Goal: Complete application form: Complete application form

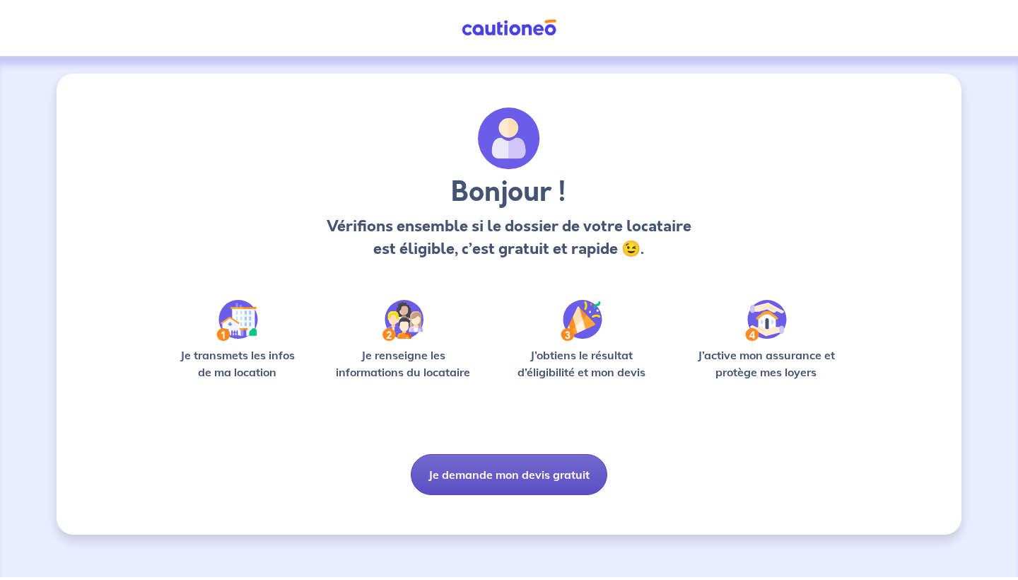
click at [474, 480] on button "Je demande mon devis gratuit" at bounding box center [509, 474] width 196 height 41
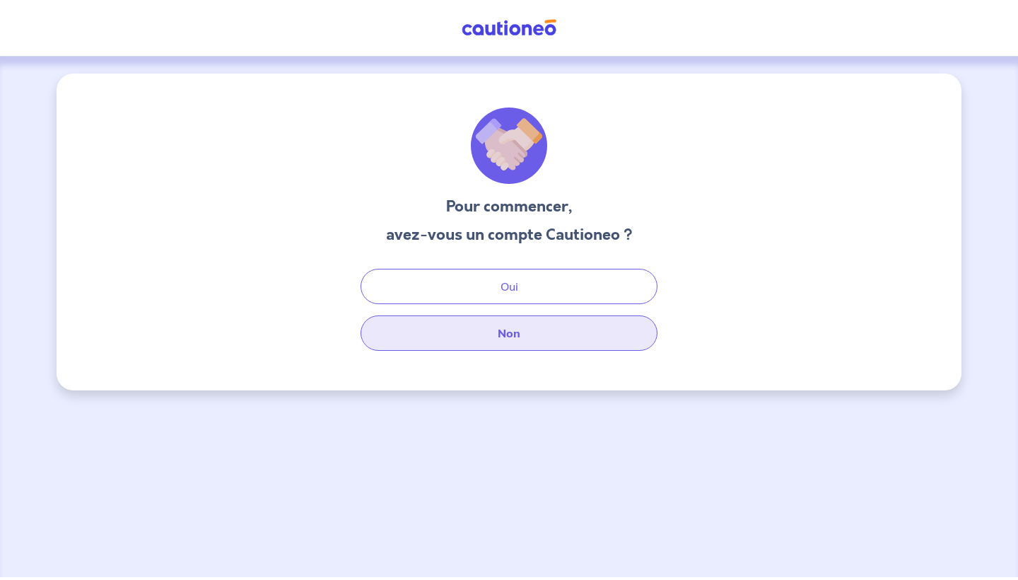
click at [524, 329] on button "Non" at bounding box center [508, 332] width 297 height 35
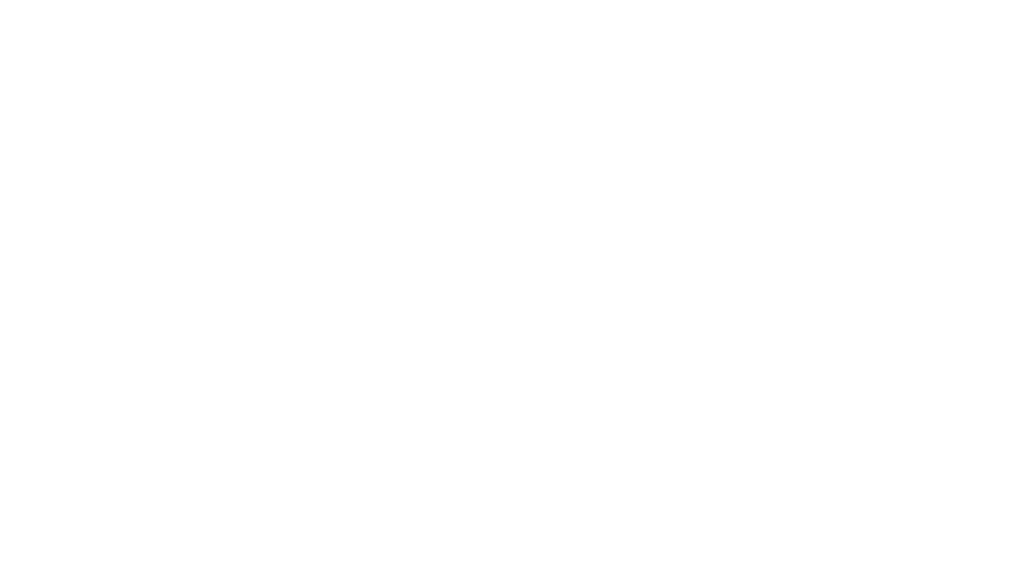
select select "FR"
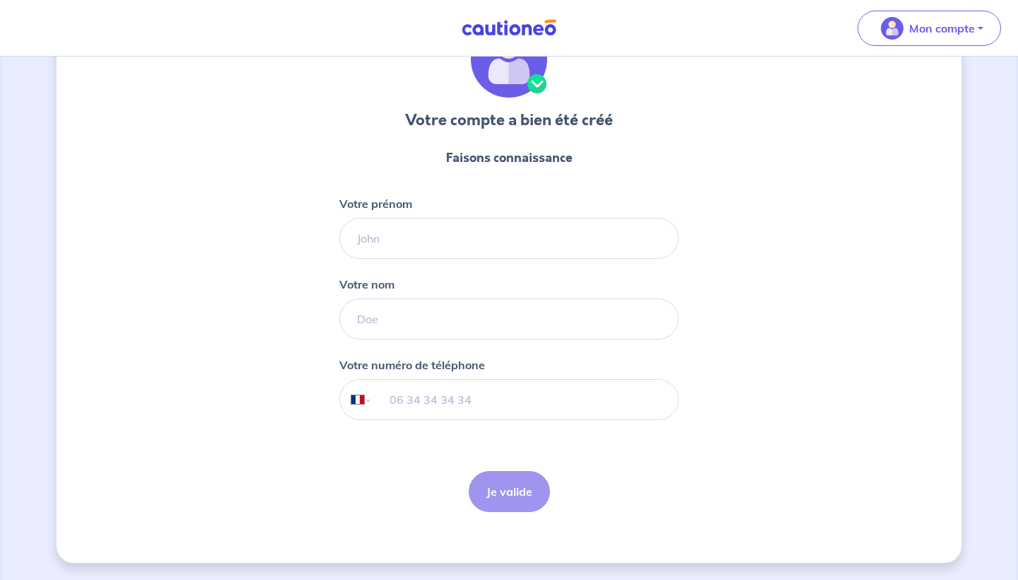
scroll to position [86, 0]
click at [397, 252] on input "Votre prénom" at bounding box center [508, 238] width 339 height 41
type input "[PERSON_NAME]"
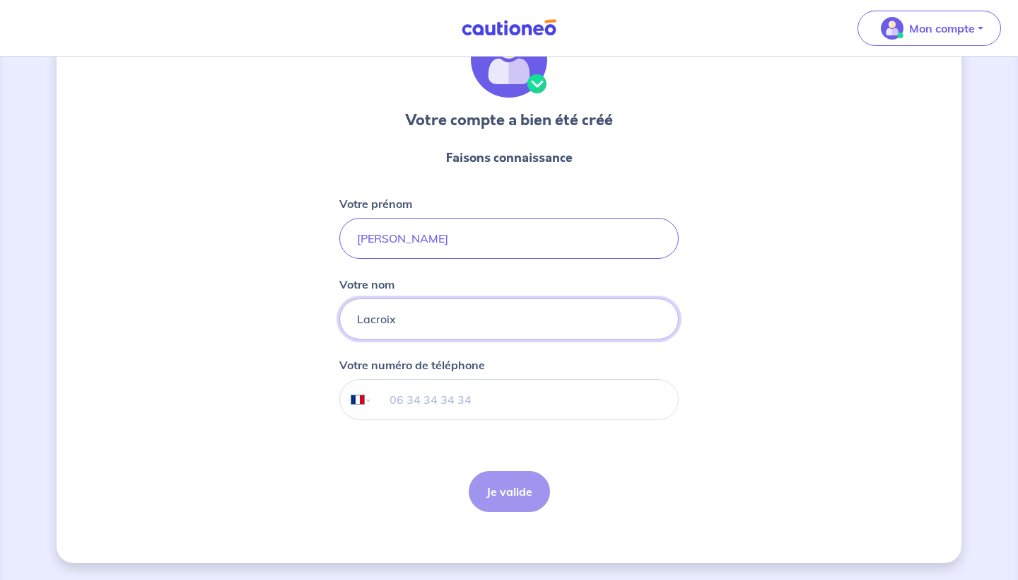
type input "Lacroix"
type input "07 87 06 41 11"
click at [536, 500] on button "Je valide" at bounding box center [509, 491] width 81 height 41
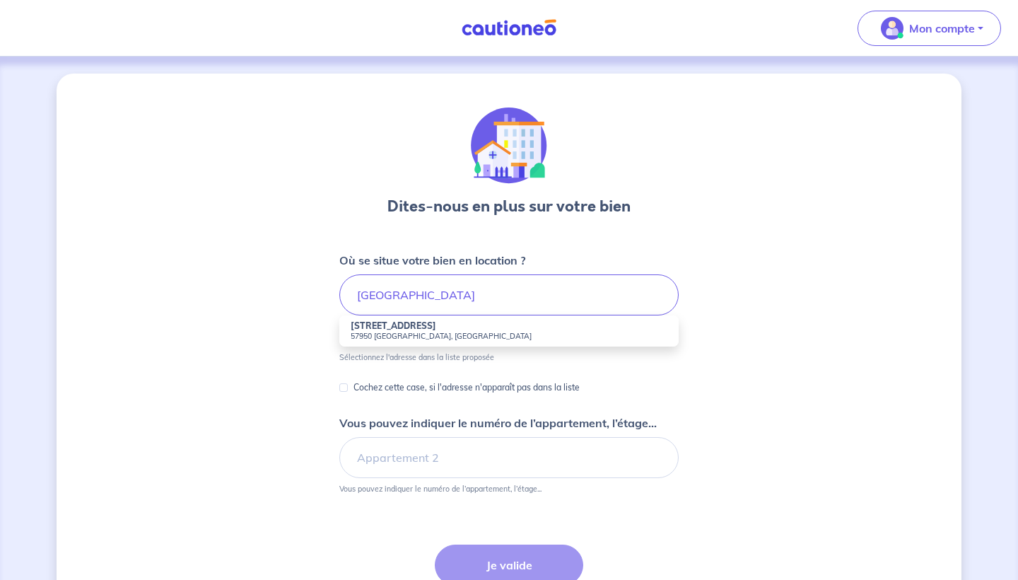
click at [413, 325] on strong "[STREET_ADDRESS]" at bounding box center [394, 325] width 86 height 11
type input "[STREET_ADDRESS]"
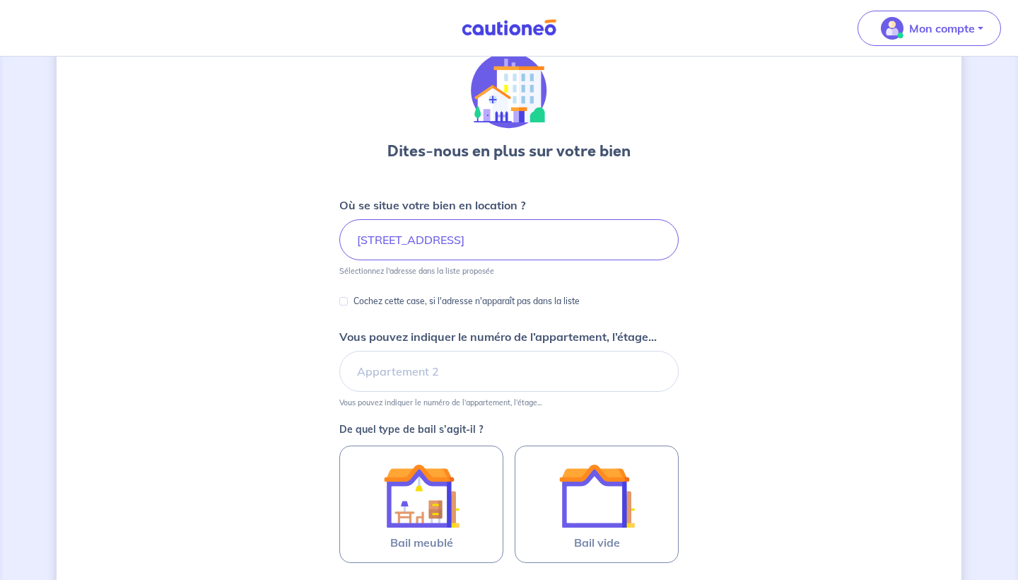
scroll to position [86, 0]
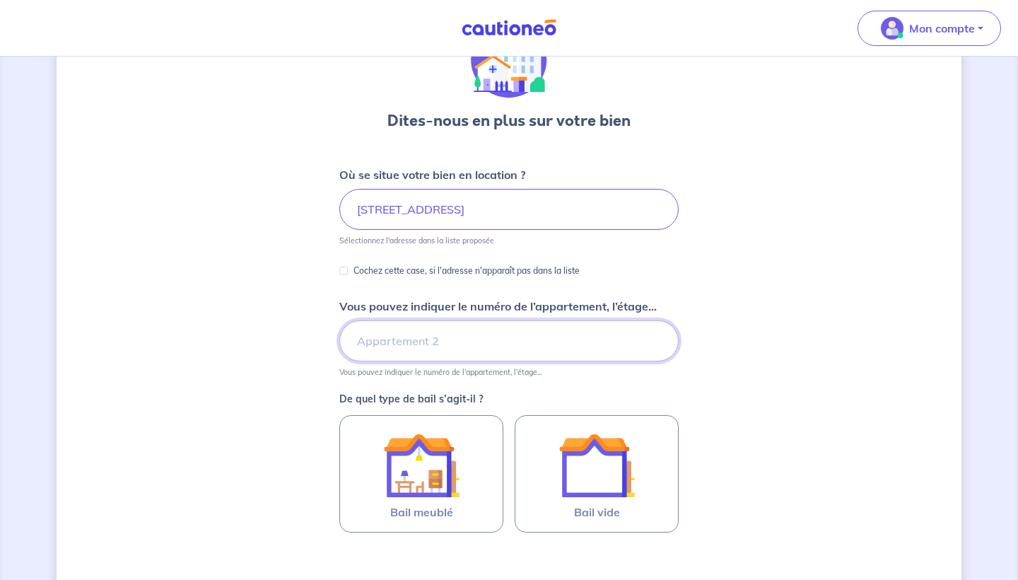
click at [380, 348] on input "Vous pouvez indiquer le numéro de l’appartement, l’étage..." at bounding box center [508, 340] width 339 height 41
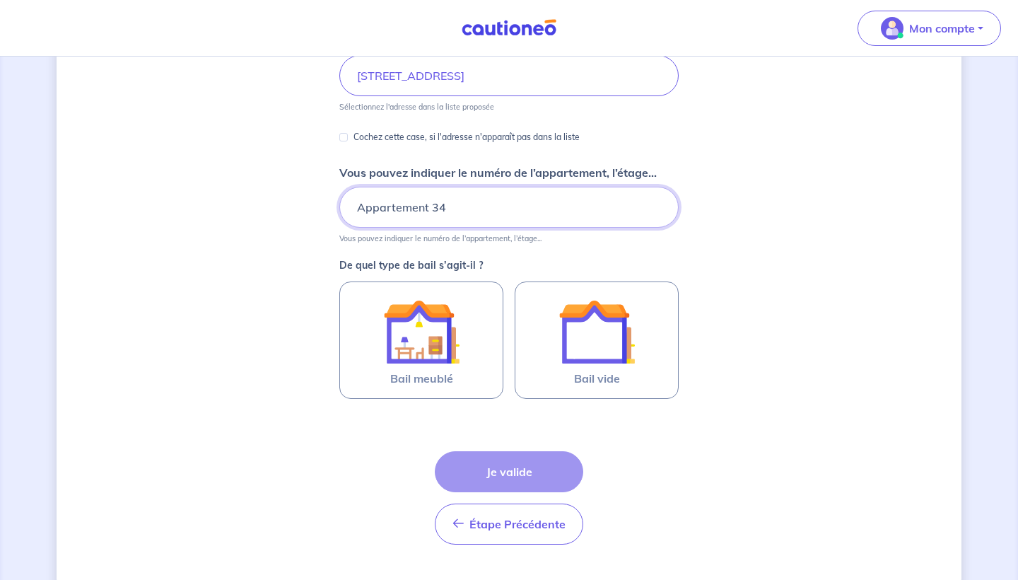
scroll to position [231, 0]
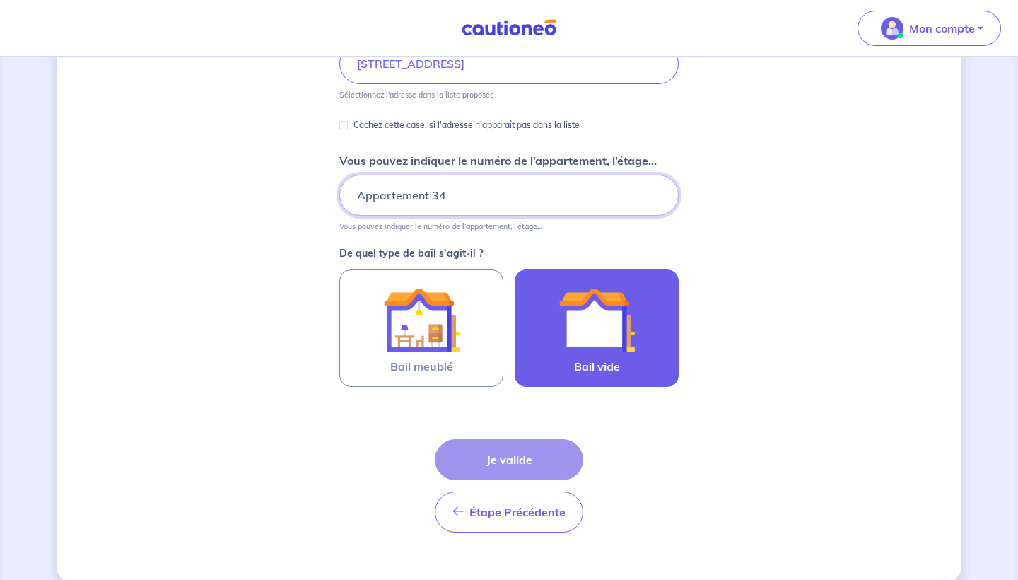
type input "Appartement 34"
click at [601, 317] on img at bounding box center [596, 319] width 76 height 76
click at [0, 0] on input "Bail vide" at bounding box center [0, 0] width 0 height 0
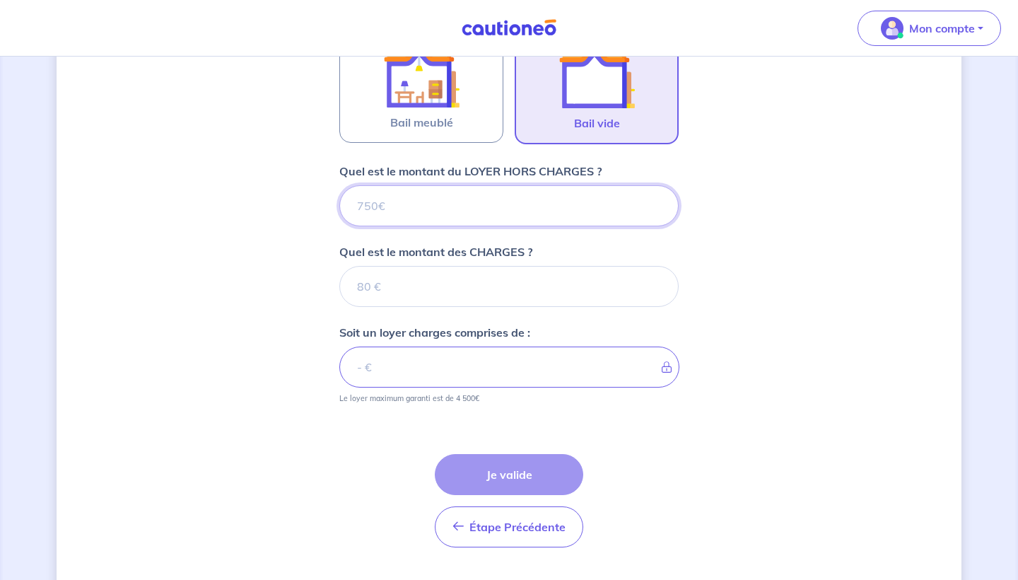
scroll to position [510, 0]
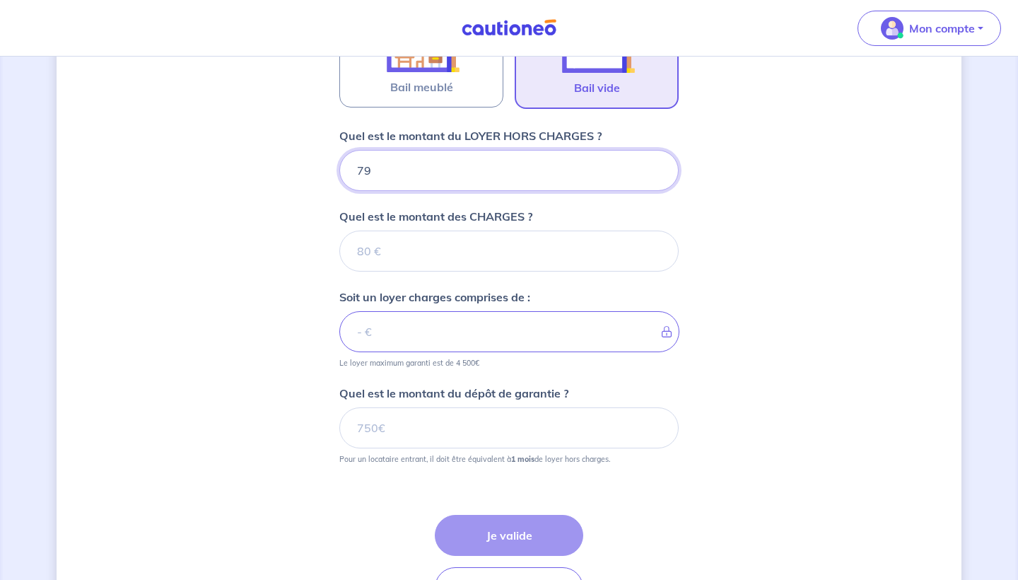
type input "790"
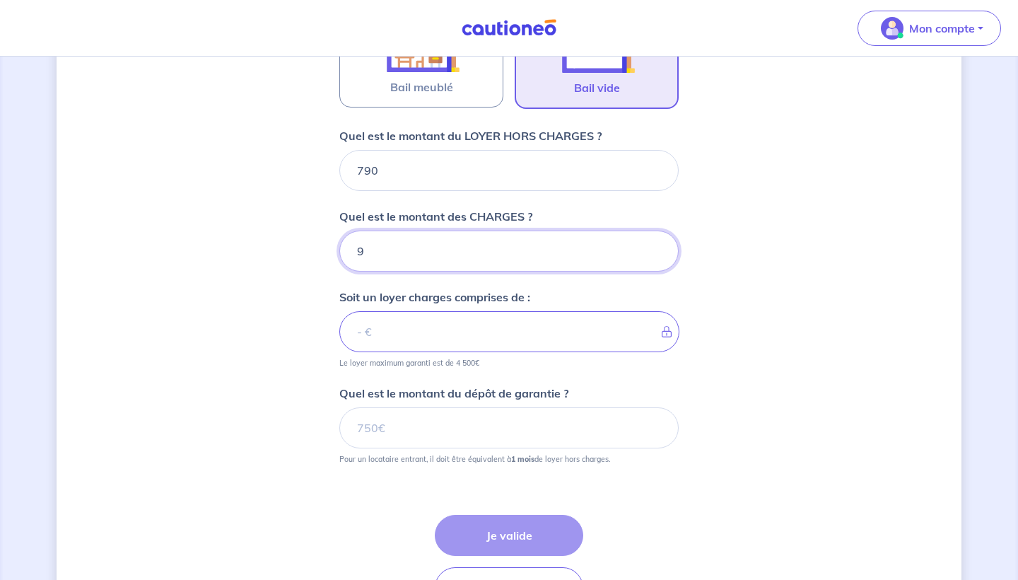
type input "90"
type input "880"
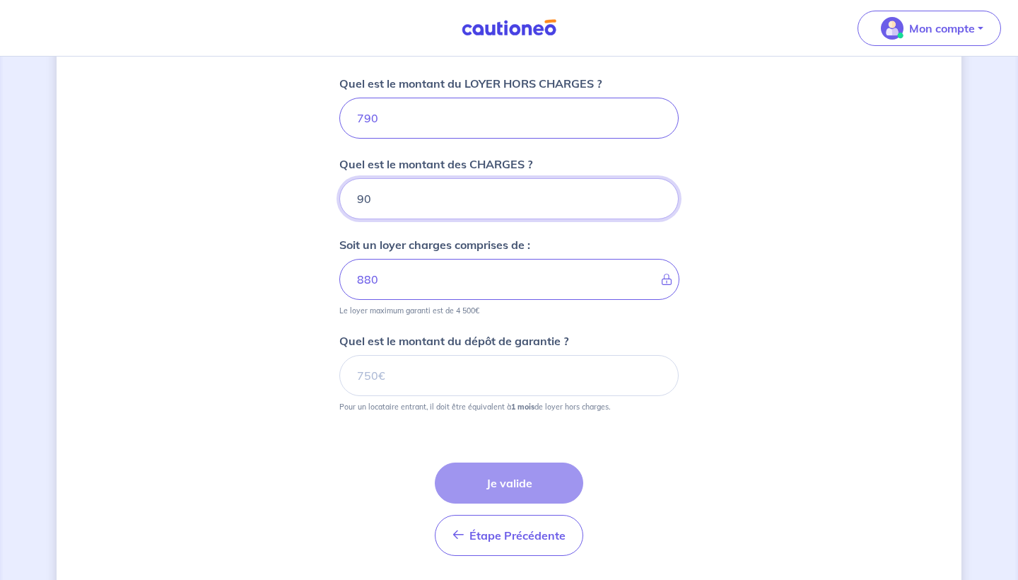
scroll to position [565, 0]
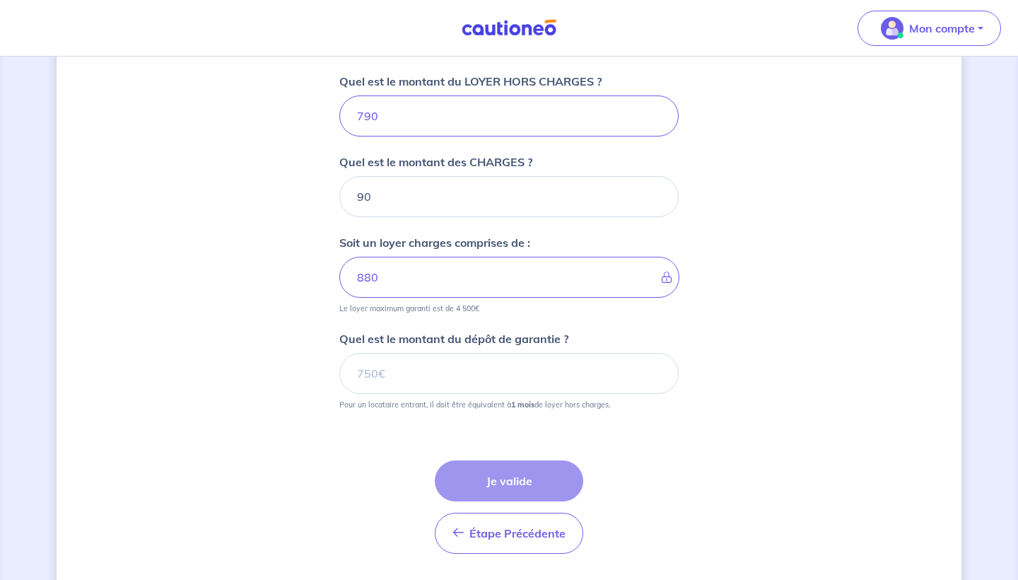
click at [857, 249] on div "Dites-nous en plus sur votre bien Où se situe votre bien en location ? 8d [GEOG…" at bounding box center [509, 57] width 905 height 1096
click at [411, 193] on input "90" at bounding box center [508, 196] width 339 height 41
type input "9"
type input "790"
type input "70"
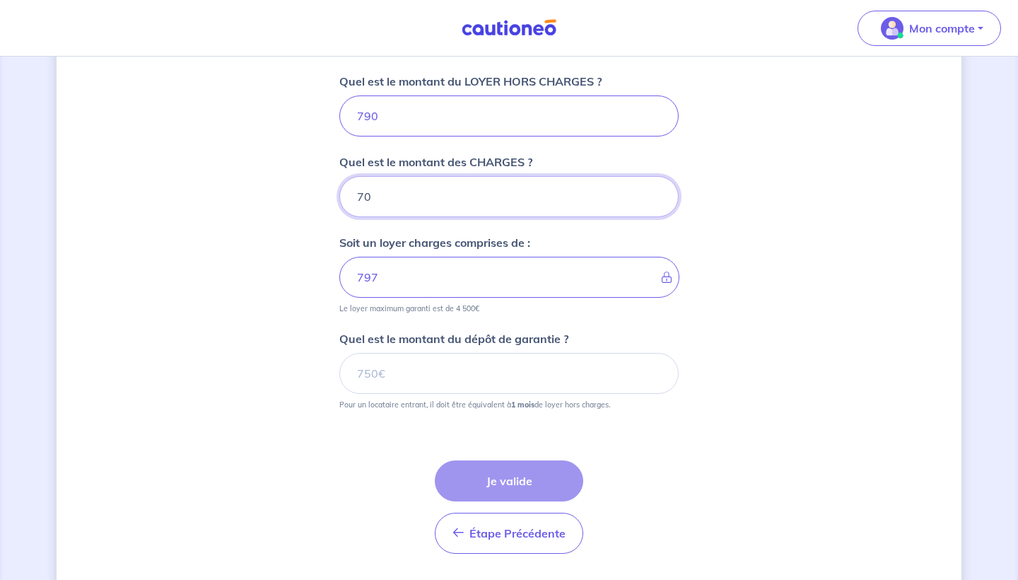
type input "860"
type input "70"
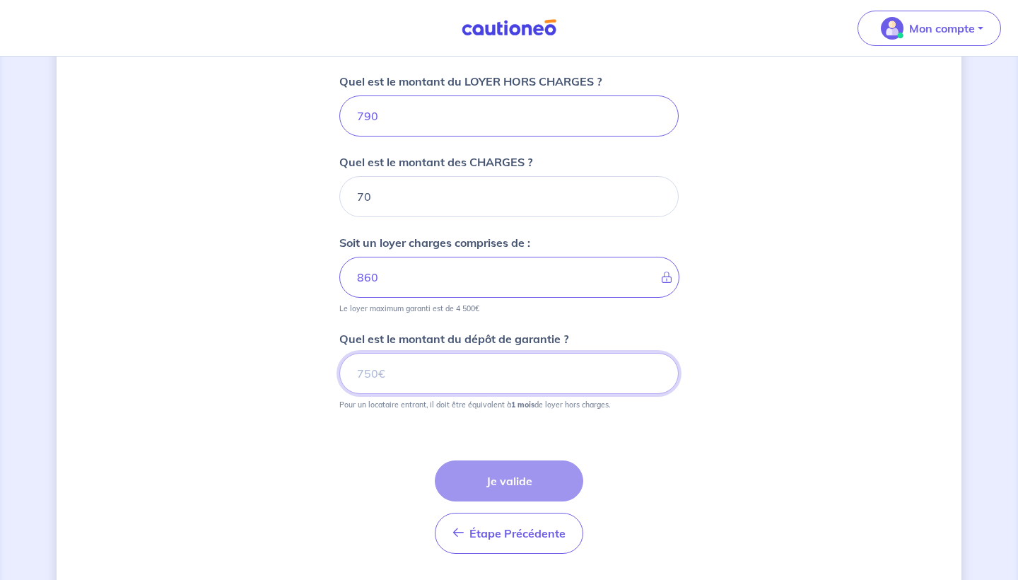
click at [428, 359] on input "Quel est le montant du dépôt de garantie ?" at bounding box center [508, 373] width 339 height 41
type input "790"
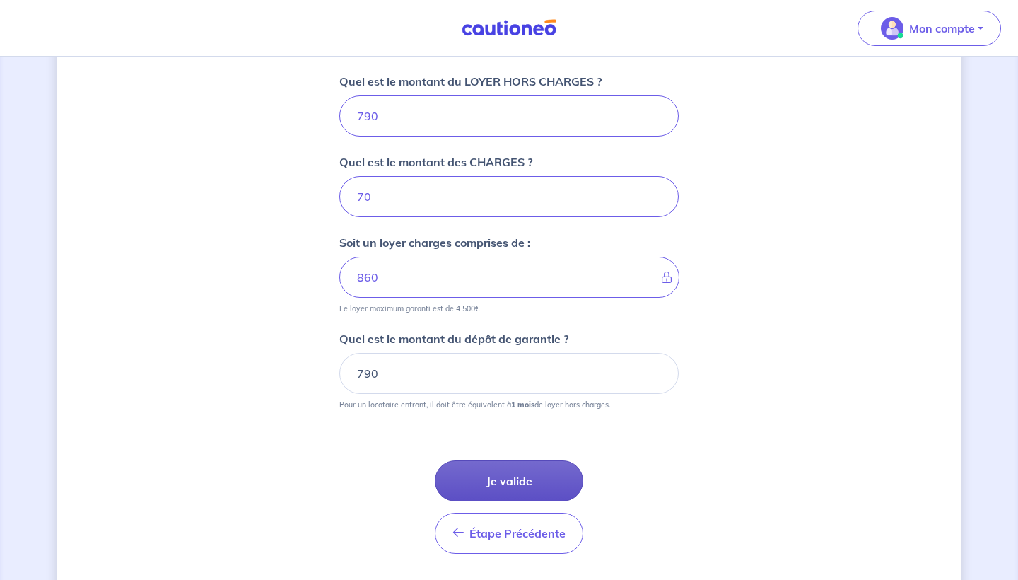
click at [524, 479] on button "Je valide" at bounding box center [509, 480] width 148 height 41
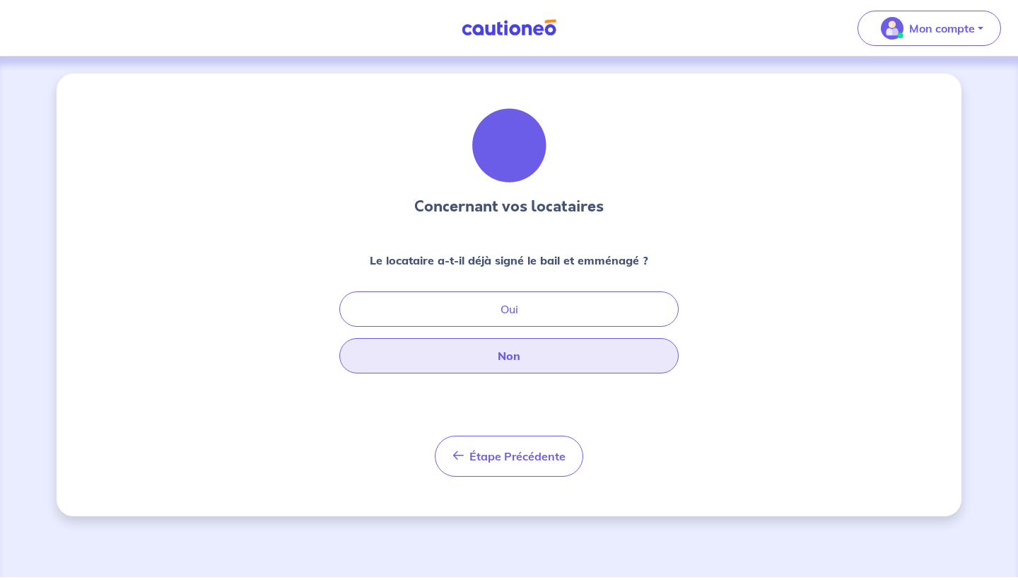
click at [527, 365] on button "Non" at bounding box center [508, 355] width 339 height 35
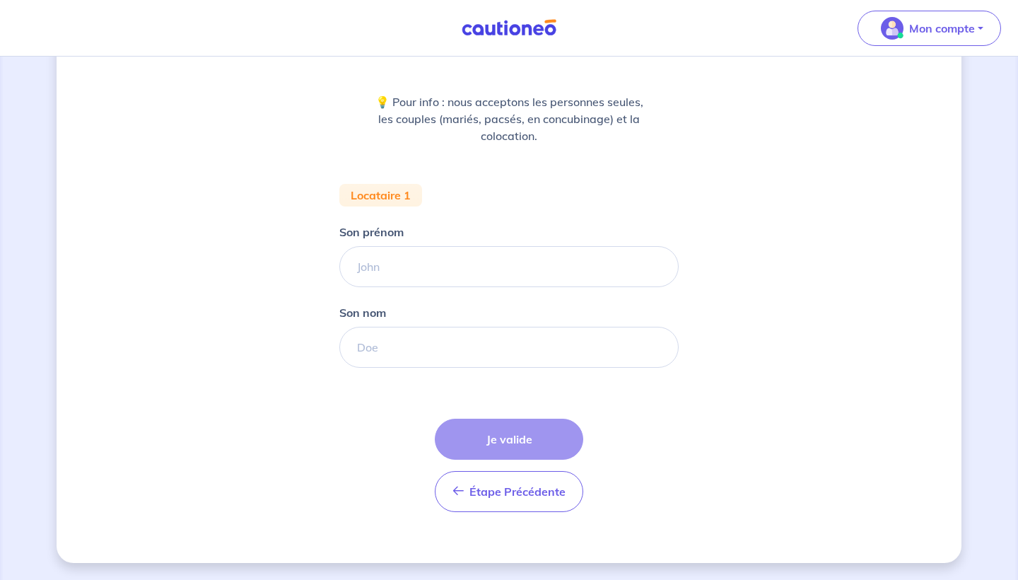
scroll to position [158, 0]
click at [410, 261] on input "Son prénom" at bounding box center [508, 266] width 339 height 41
click at [489, 274] on input "Son prénom" at bounding box center [508, 266] width 339 height 41
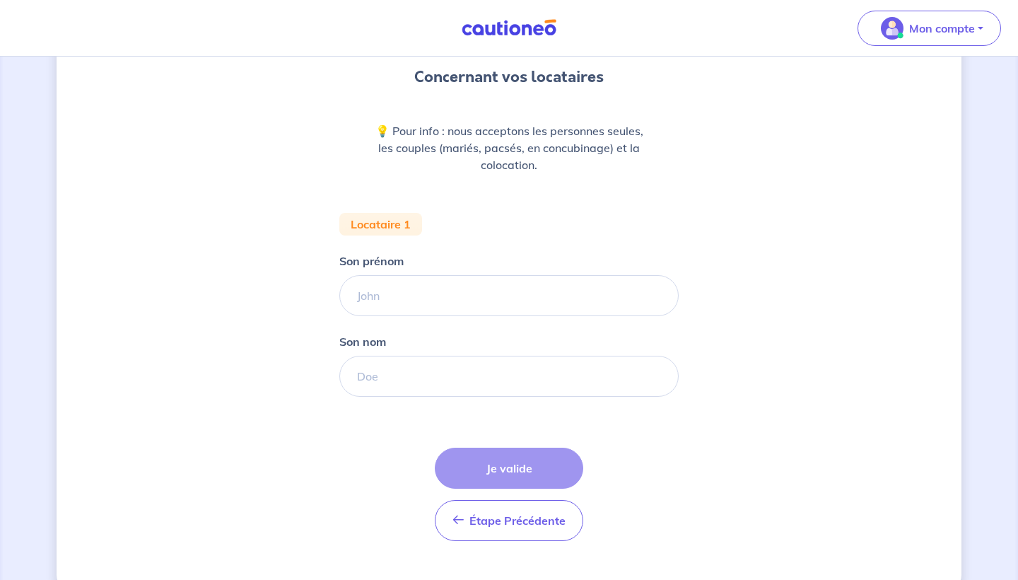
scroll to position [157, 0]
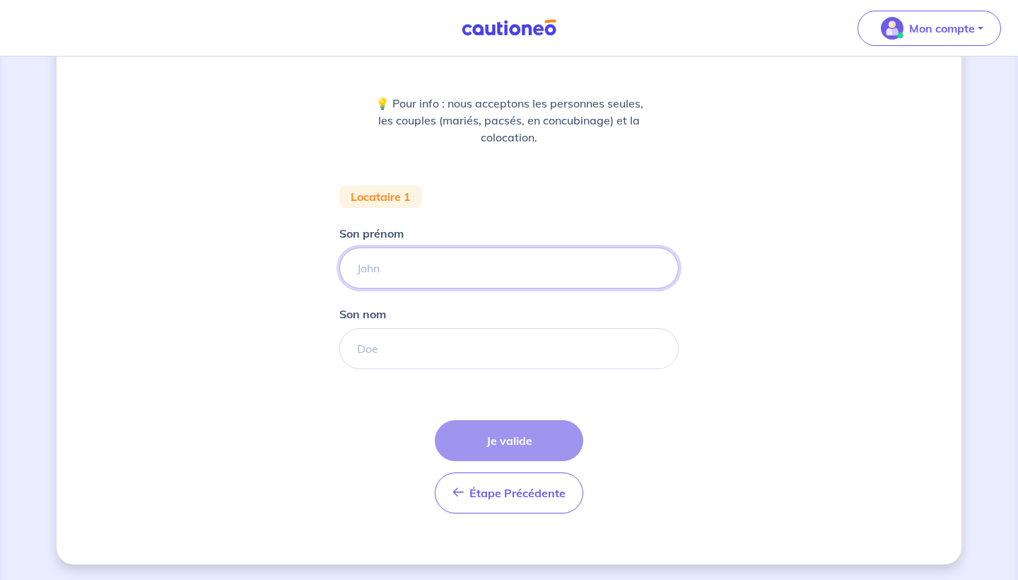
click at [488, 274] on input "Son prénom" at bounding box center [508, 267] width 339 height 41
click at [514, 443] on div "Étape Précédente Précédent Je valide Je valide" at bounding box center [509, 466] width 148 height 93
click at [390, 267] on input "Son prénom" at bounding box center [508, 267] width 339 height 41
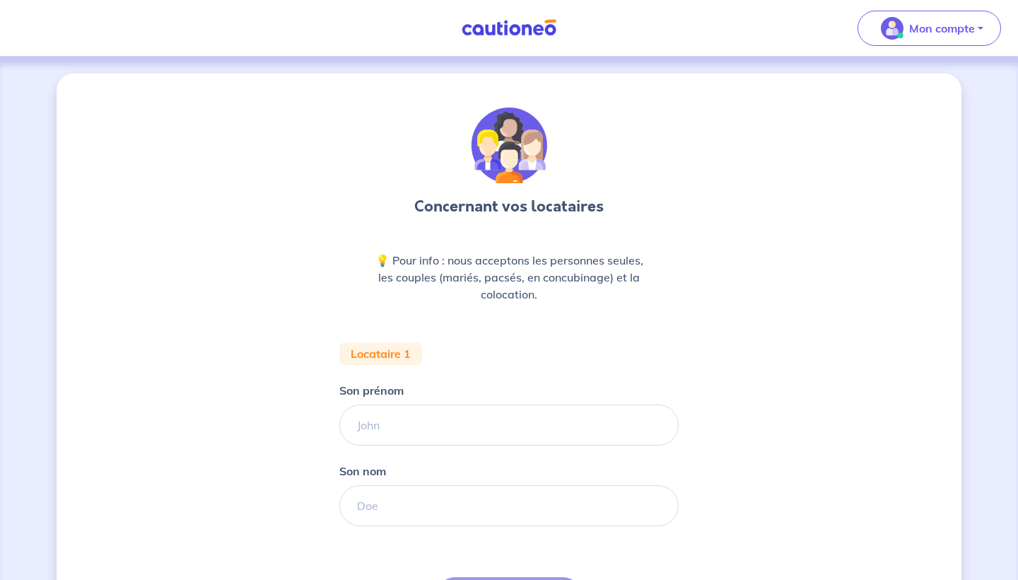
scroll to position [0, 0]
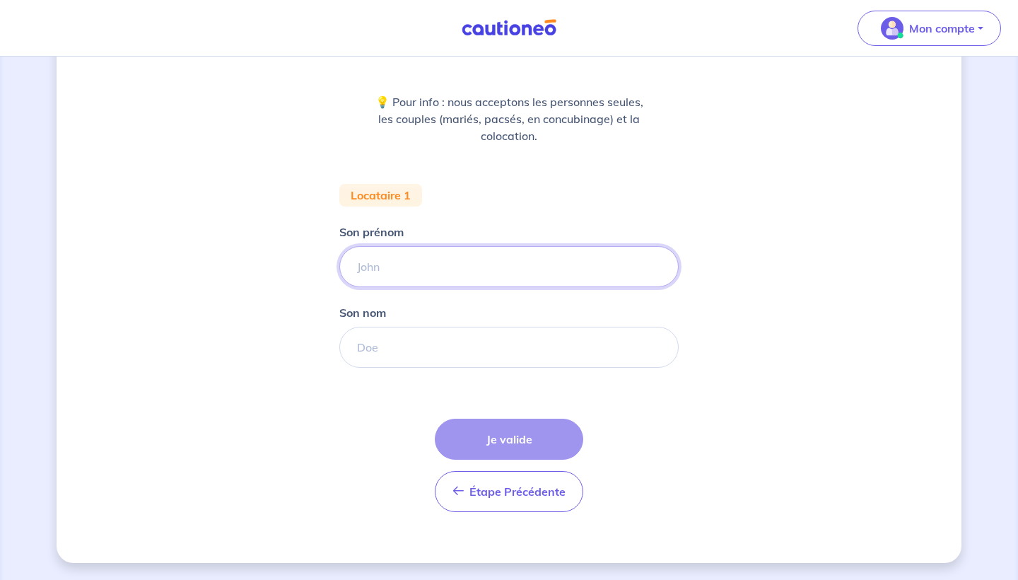
click at [390, 267] on input "Son prénom" at bounding box center [508, 266] width 339 height 41
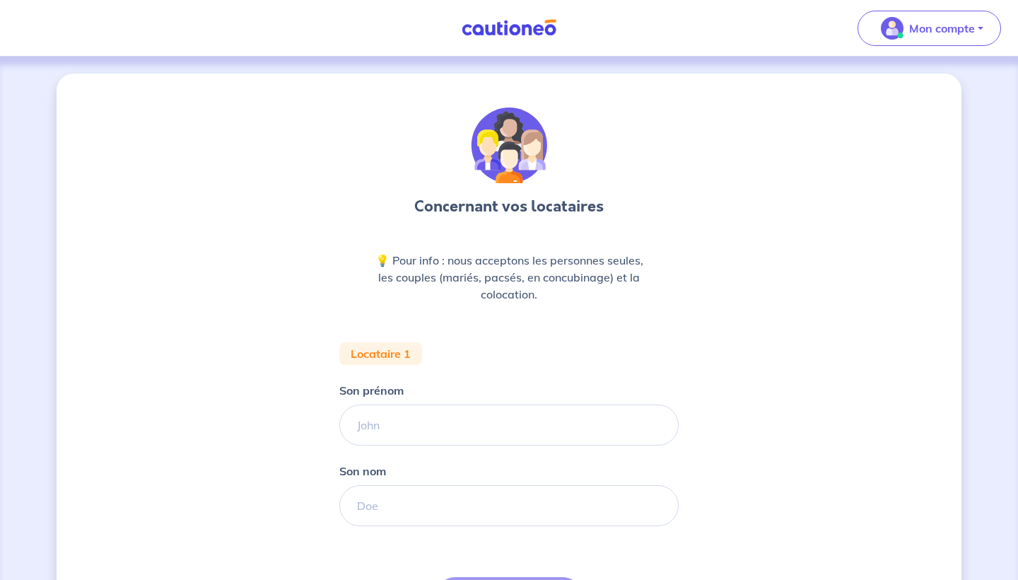
click at [718, 264] on div "Concernant vos locataires 💡 Pour info : nous acceptons les personnes seules, le…" at bounding box center [509, 397] width 905 height 647
